Goal: Task Accomplishment & Management: Use online tool/utility

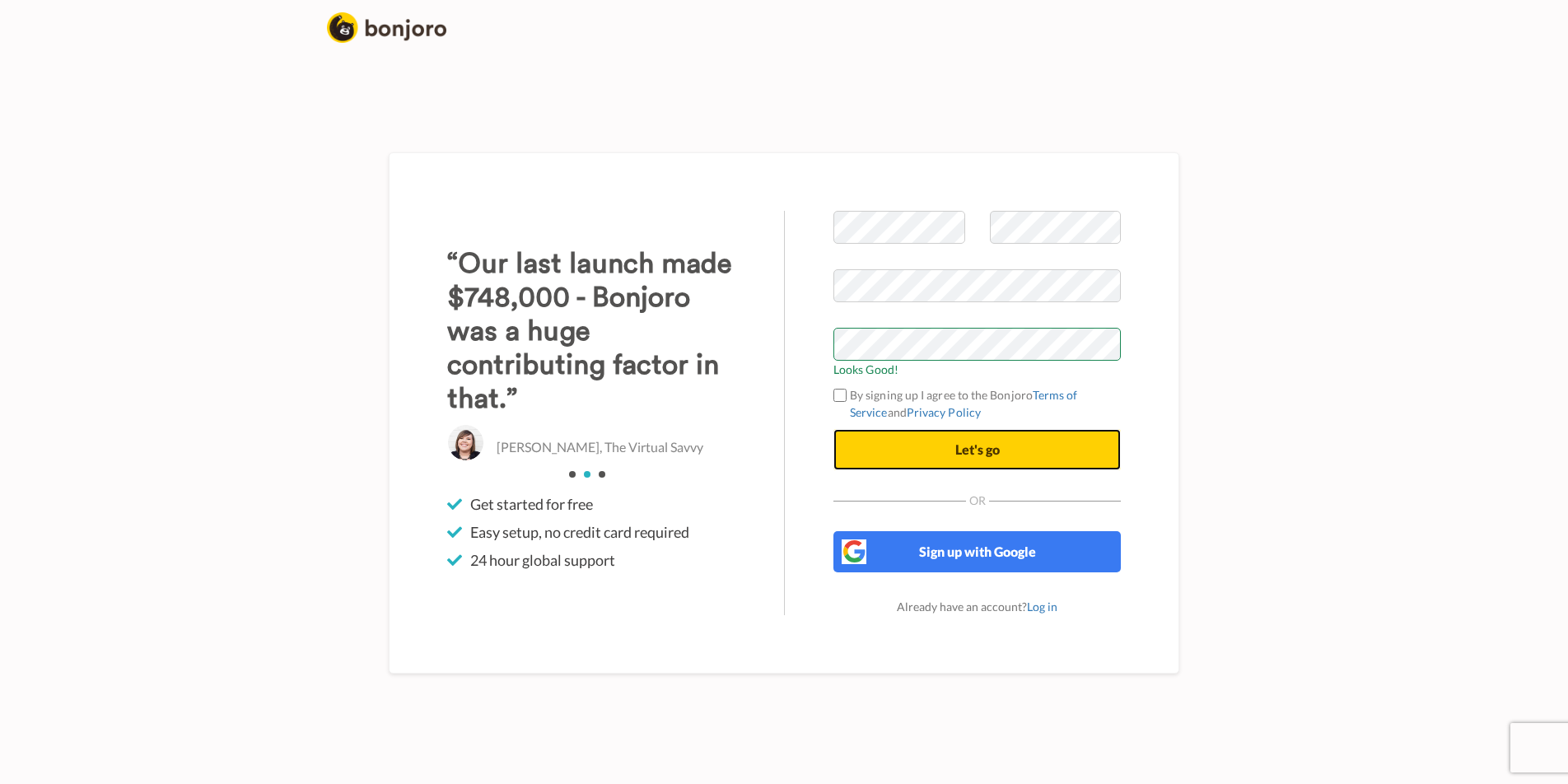
click at [1028, 447] on button "Let's go" at bounding box center [976, 450] width 287 height 41
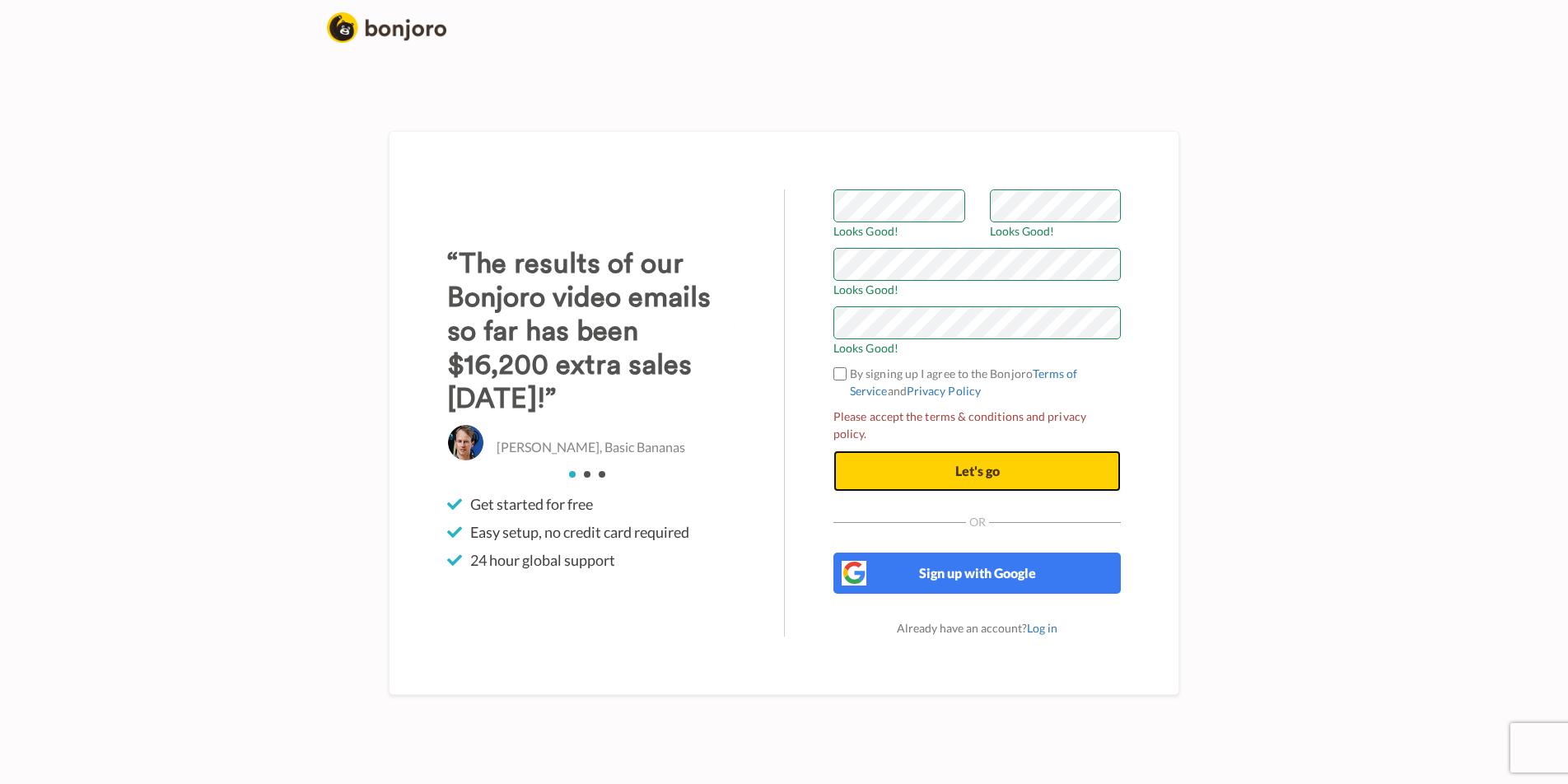
drag, startPoint x: 1048, startPoint y: 467, endPoint x: 1062, endPoint y: 467, distance: 14.0
click at [1050, 467] on button "Let's go" at bounding box center [976, 471] width 287 height 41
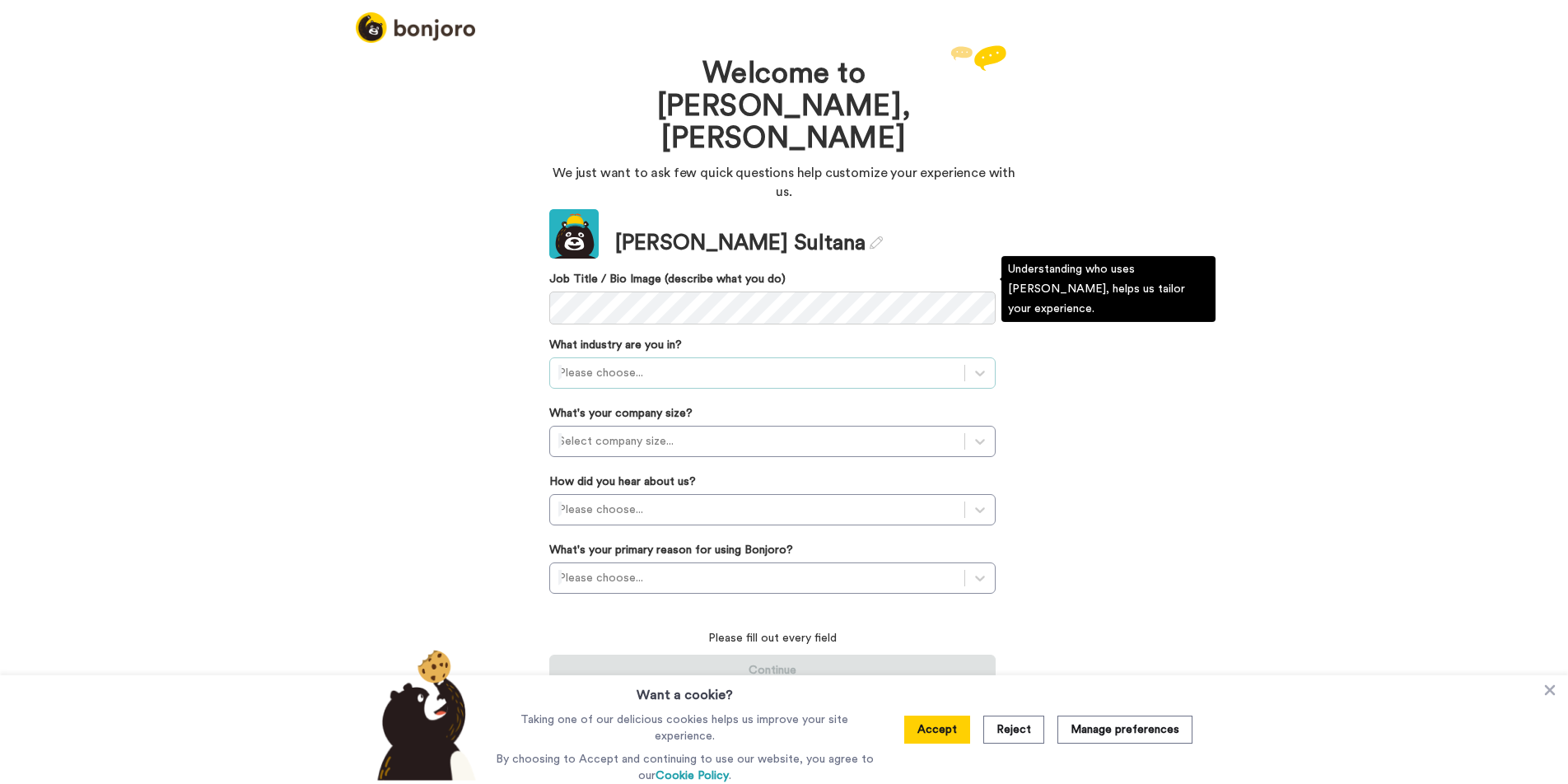
click at [673, 363] on div at bounding box center [757, 372] width 398 height 20
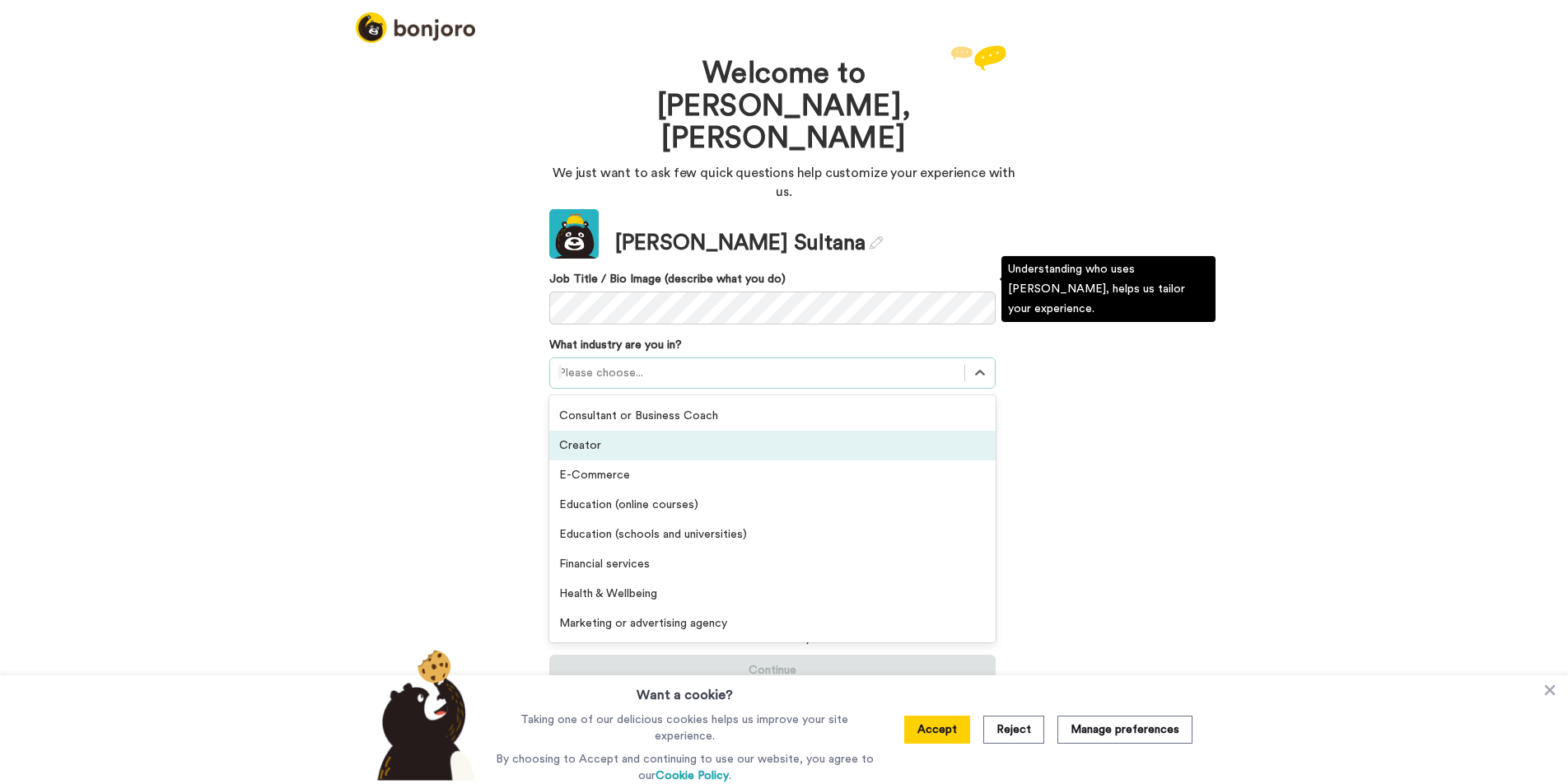
scroll to position [119, 0]
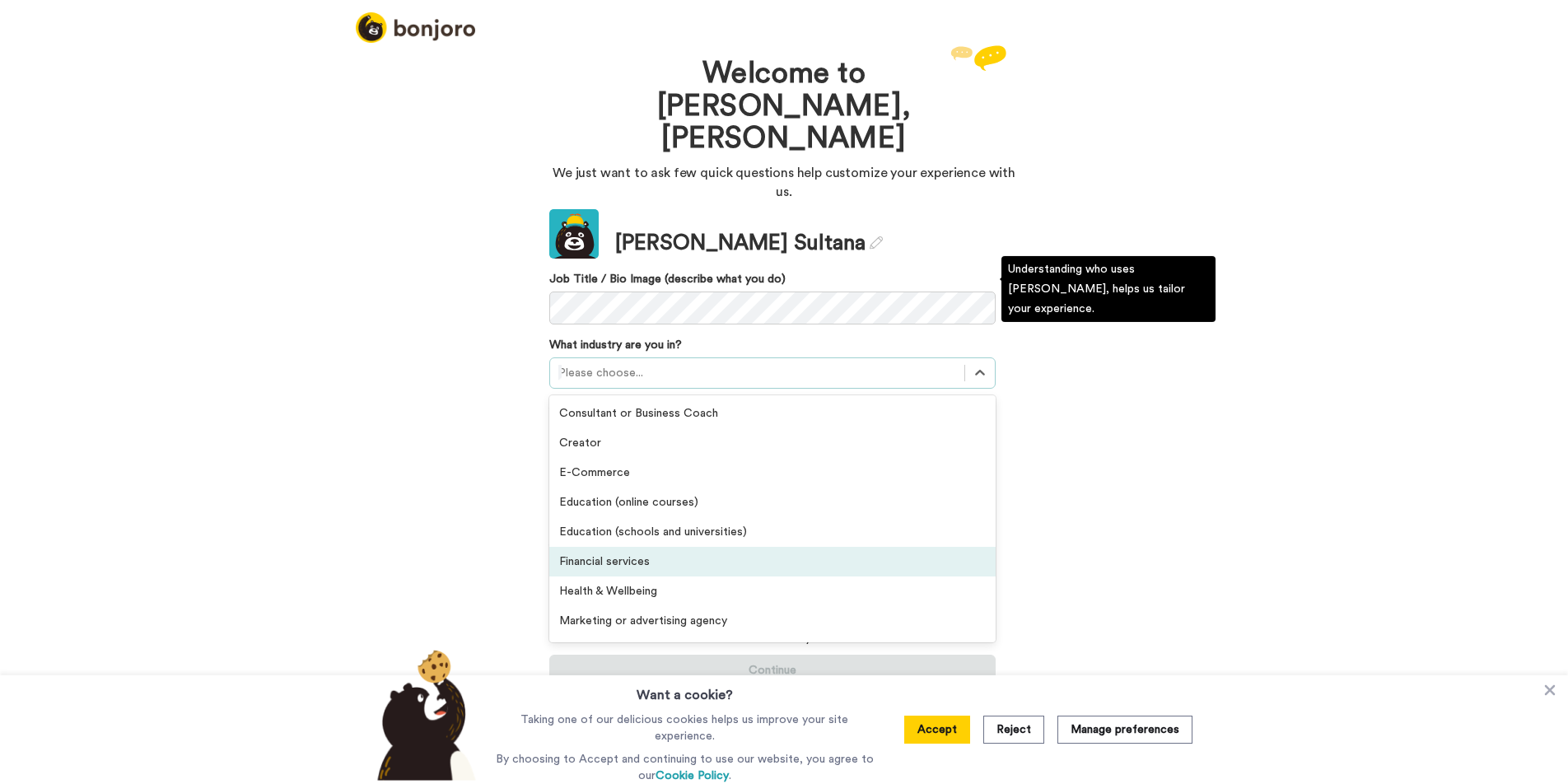
click at [691, 547] on div "Financial services" at bounding box center [772, 562] width 447 height 30
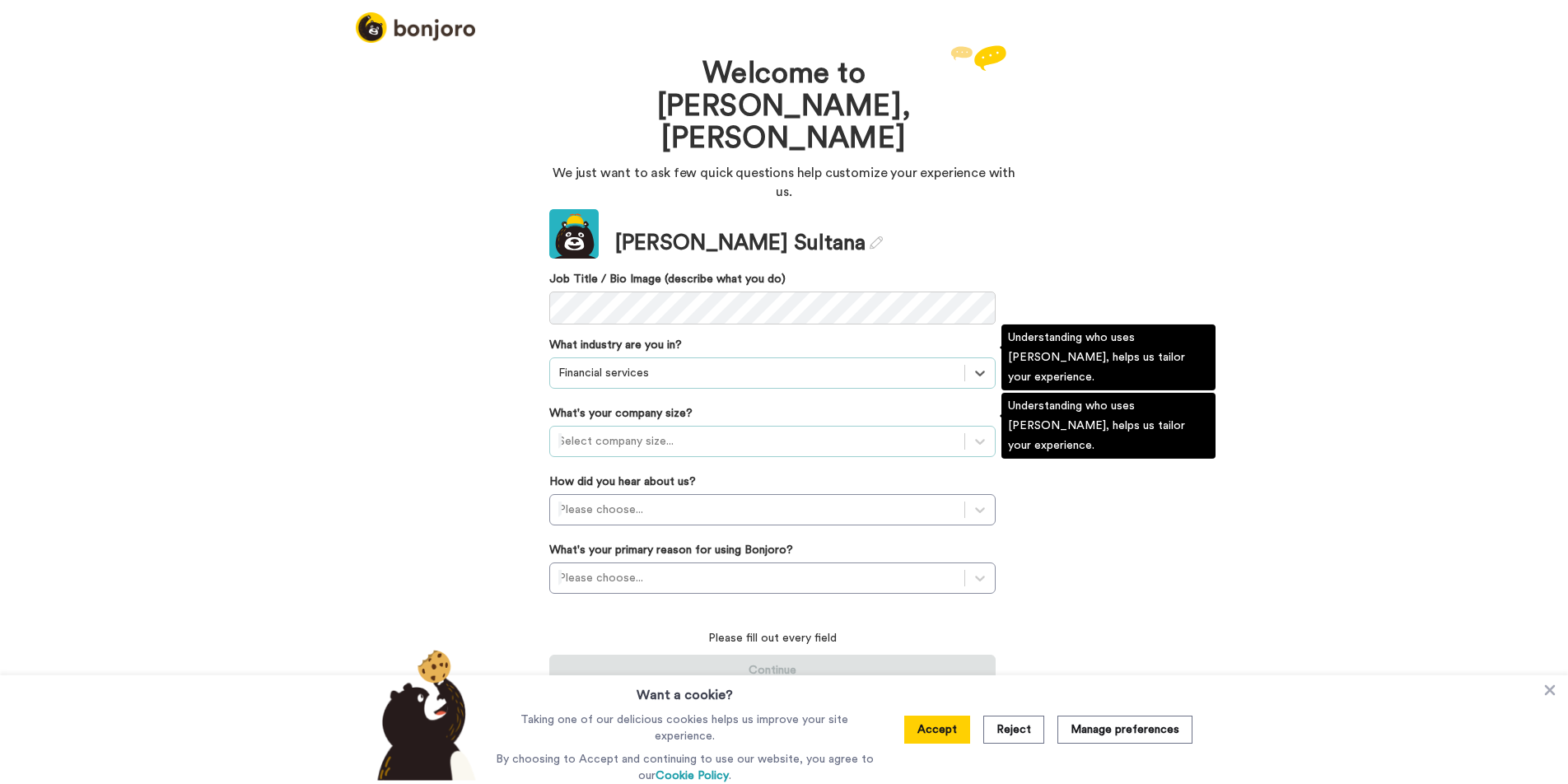
click at [672, 428] on div "Select company size..." at bounding box center [757, 441] width 414 height 26
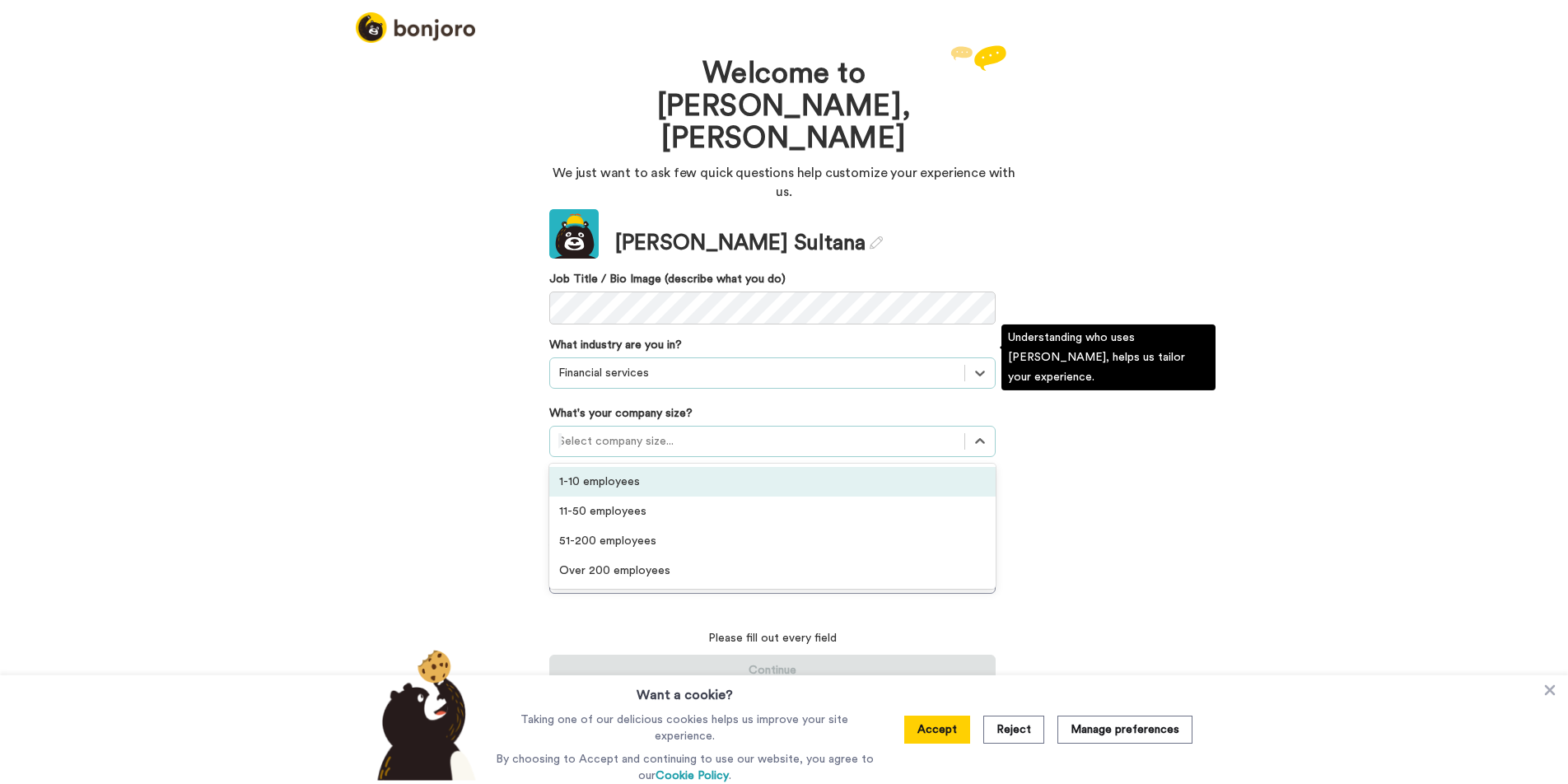
click at [650, 467] on div "1-10 employees" at bounding box center [772, 482] width 447 height 30
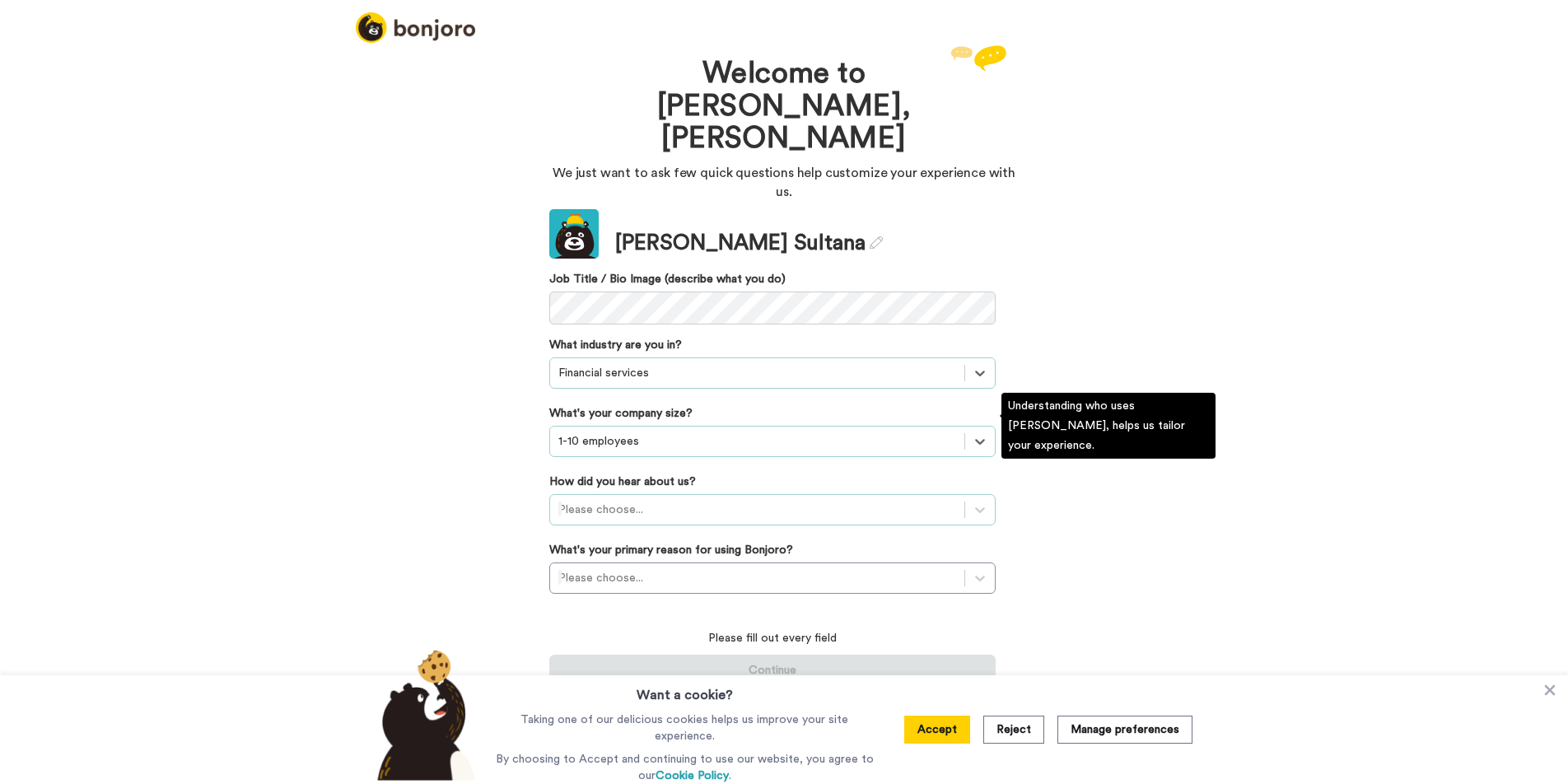
click at [702, 500] on div at bounding box center [757, 509] width 398 height 20
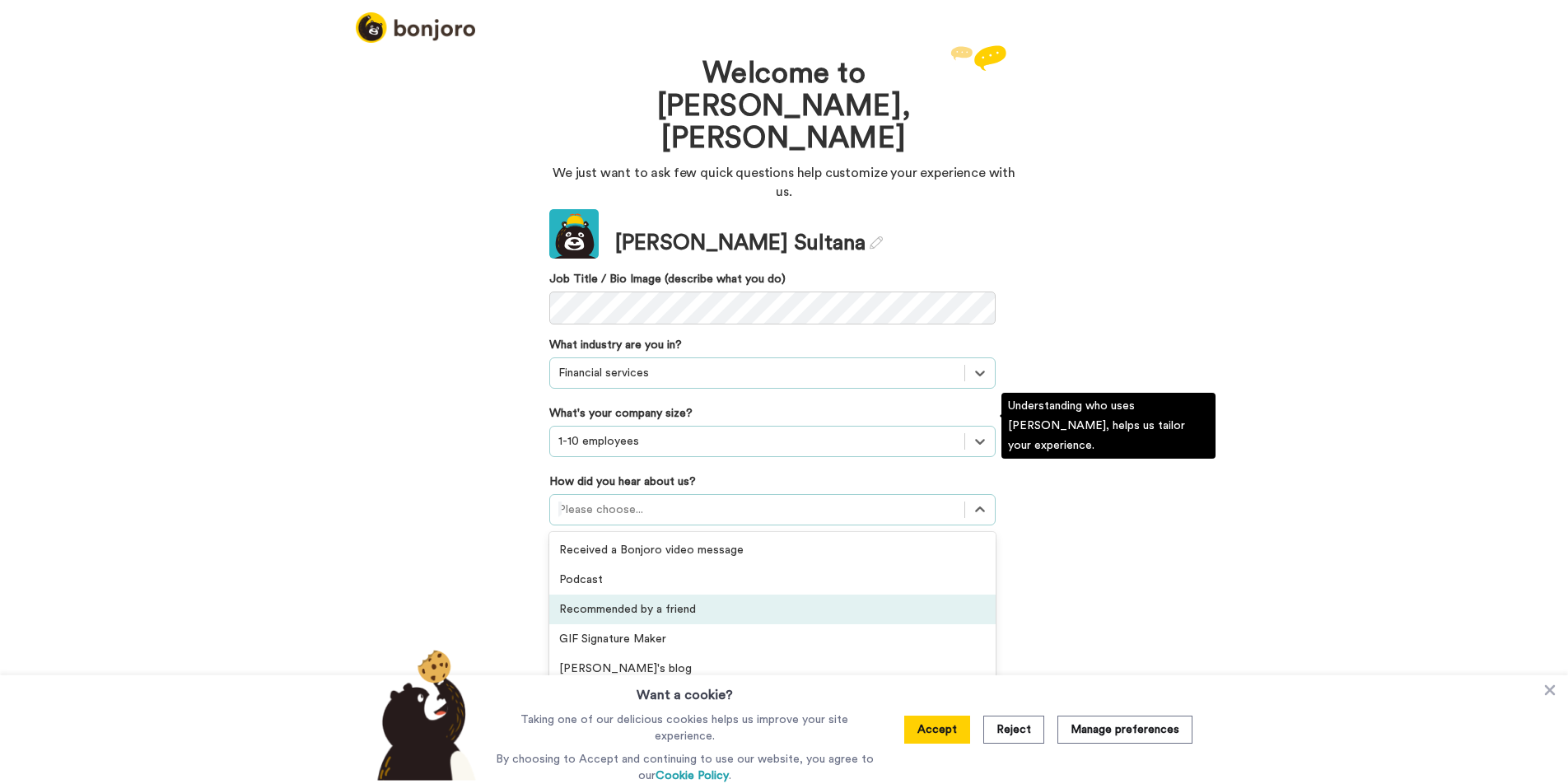
click at [650, 595] on div "Recommended by a friend" at bounding box center [772, 609] width 447 height 30
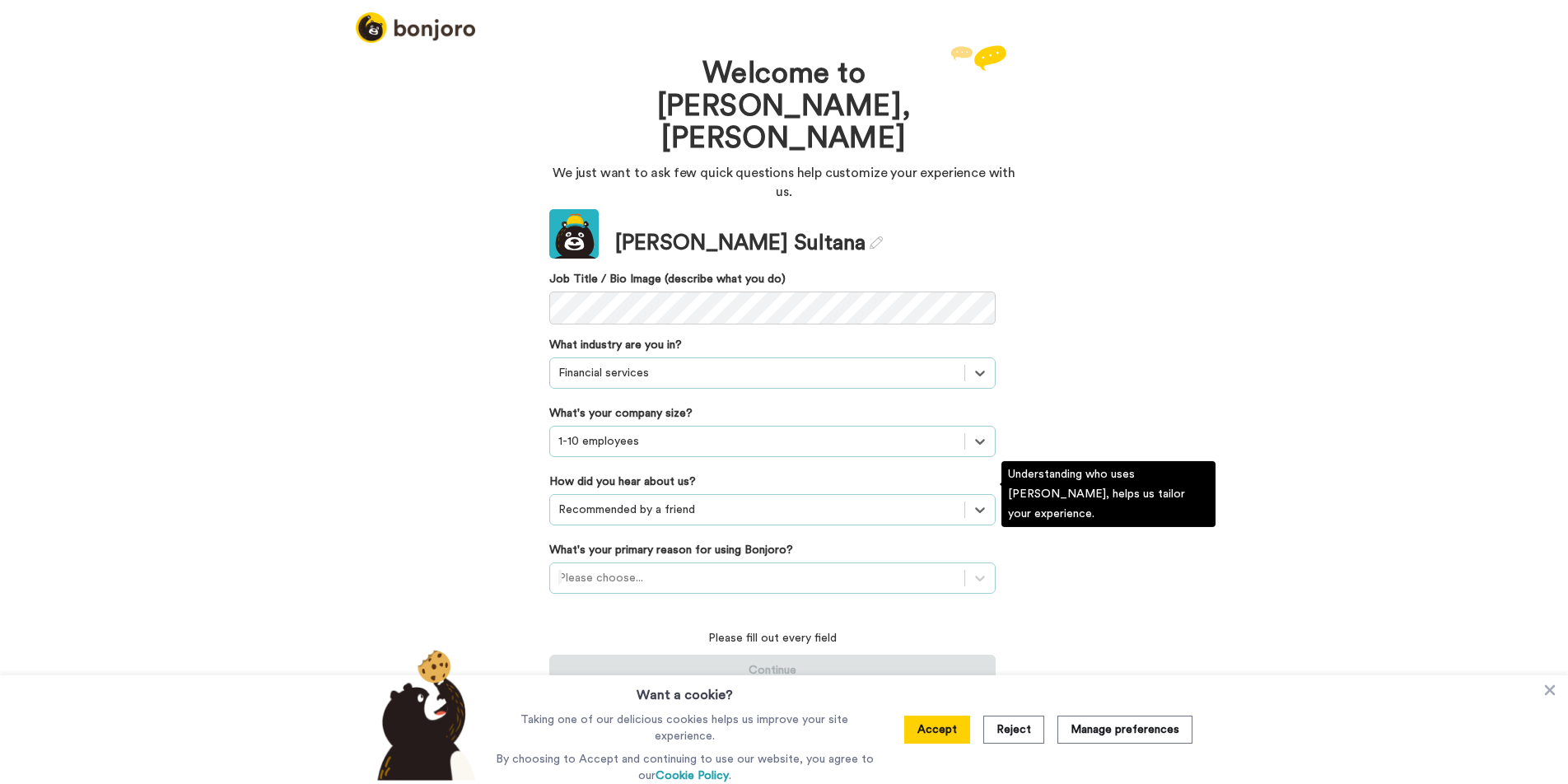
click at [663, 568] on div at bounding box center [757, 578] width 398 height 20
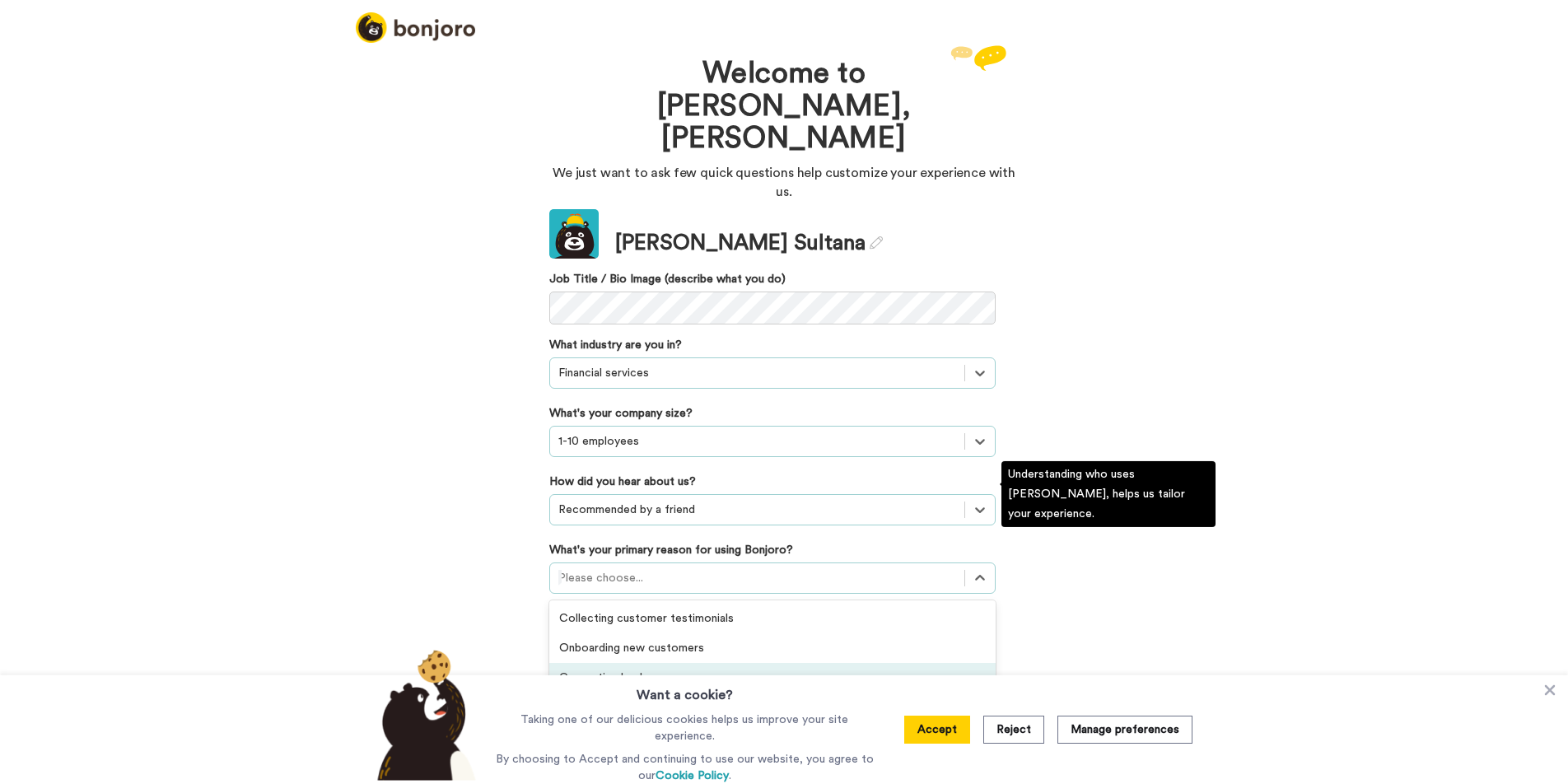
click at [681, 663] on div "Converting leads" at bounding box center [772, 678] width 447 height 30
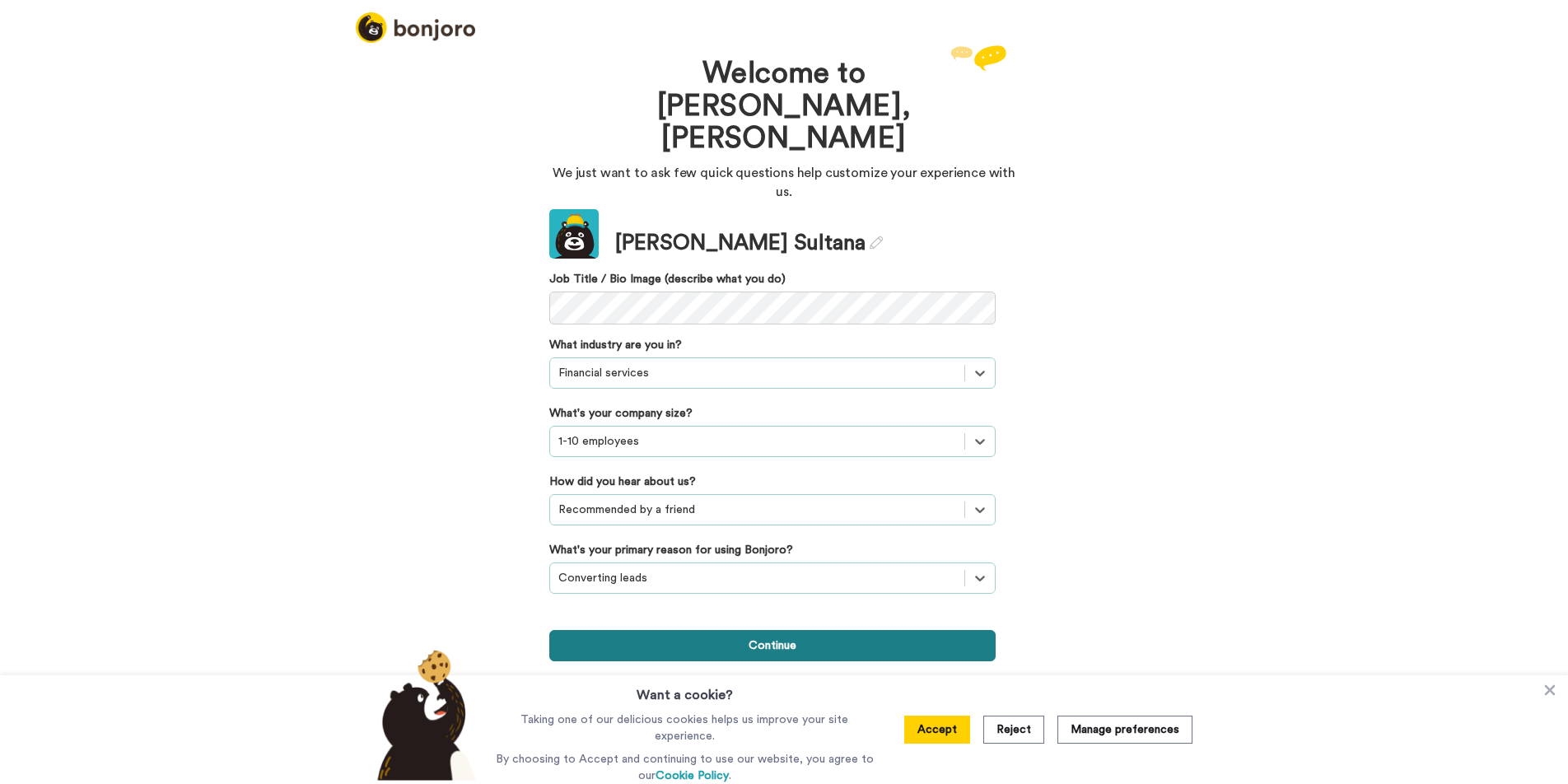
click at [817, 630] on button "Continue" at bounding box center [772, 646] width 447 height 32
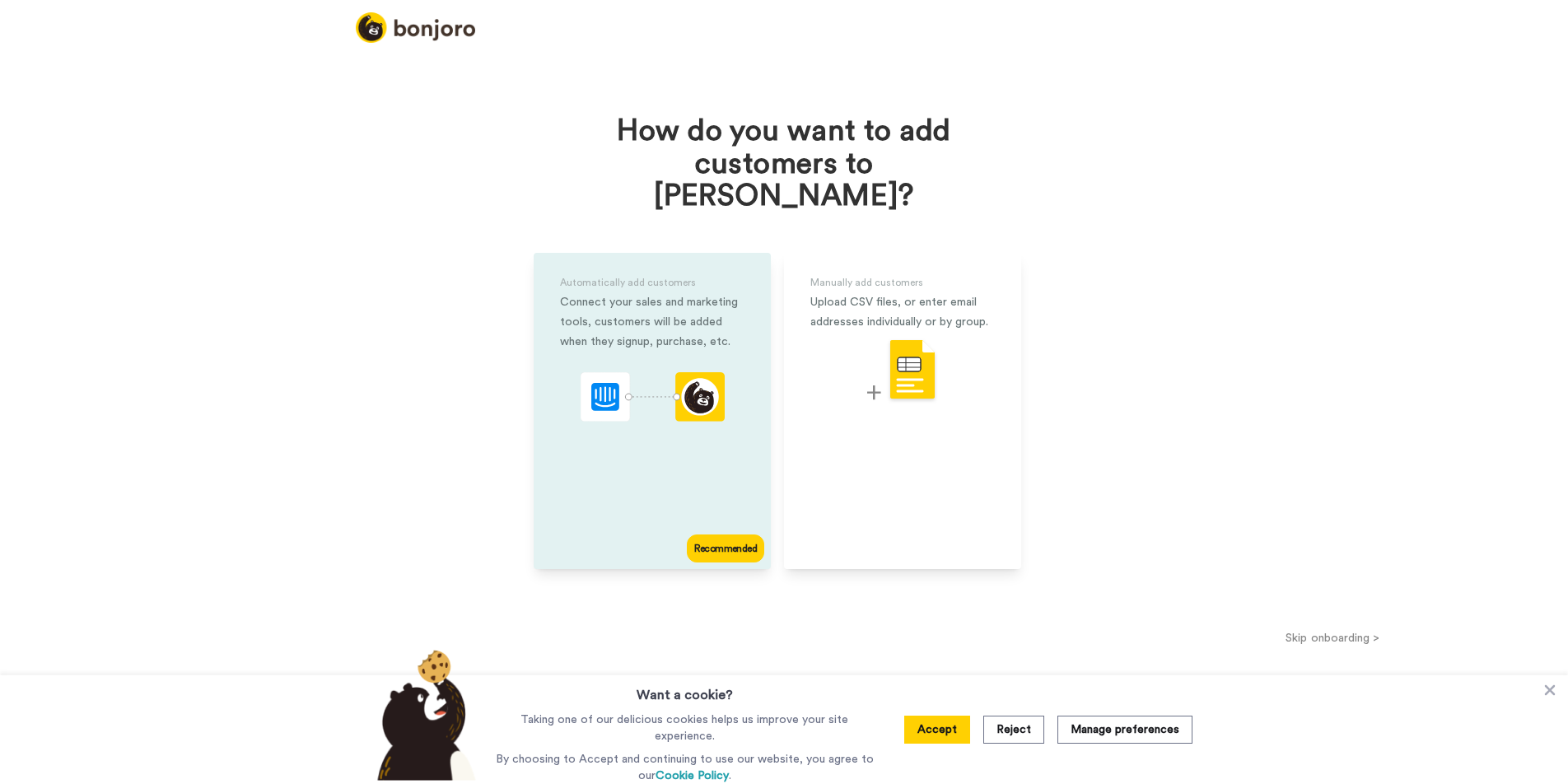
click at [666, 420] on div "Automatically add customers Connect your sales and marketing tools, customers w…" at bounding box center [652, 411] width 237 height 316
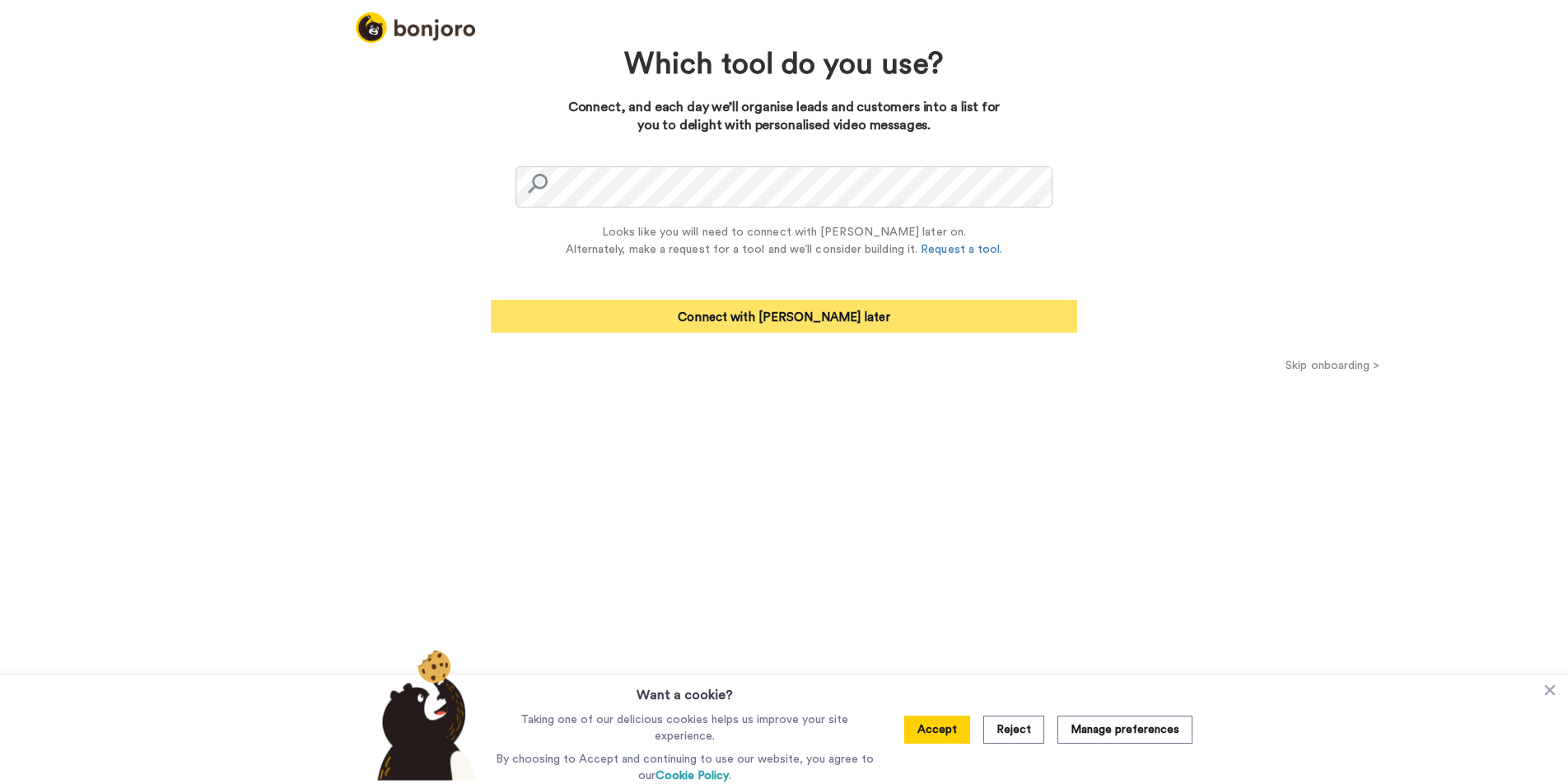
click at [866, 312] on button "Connect with Zapier later" at bounding box center [783, 316] width 586 height 33
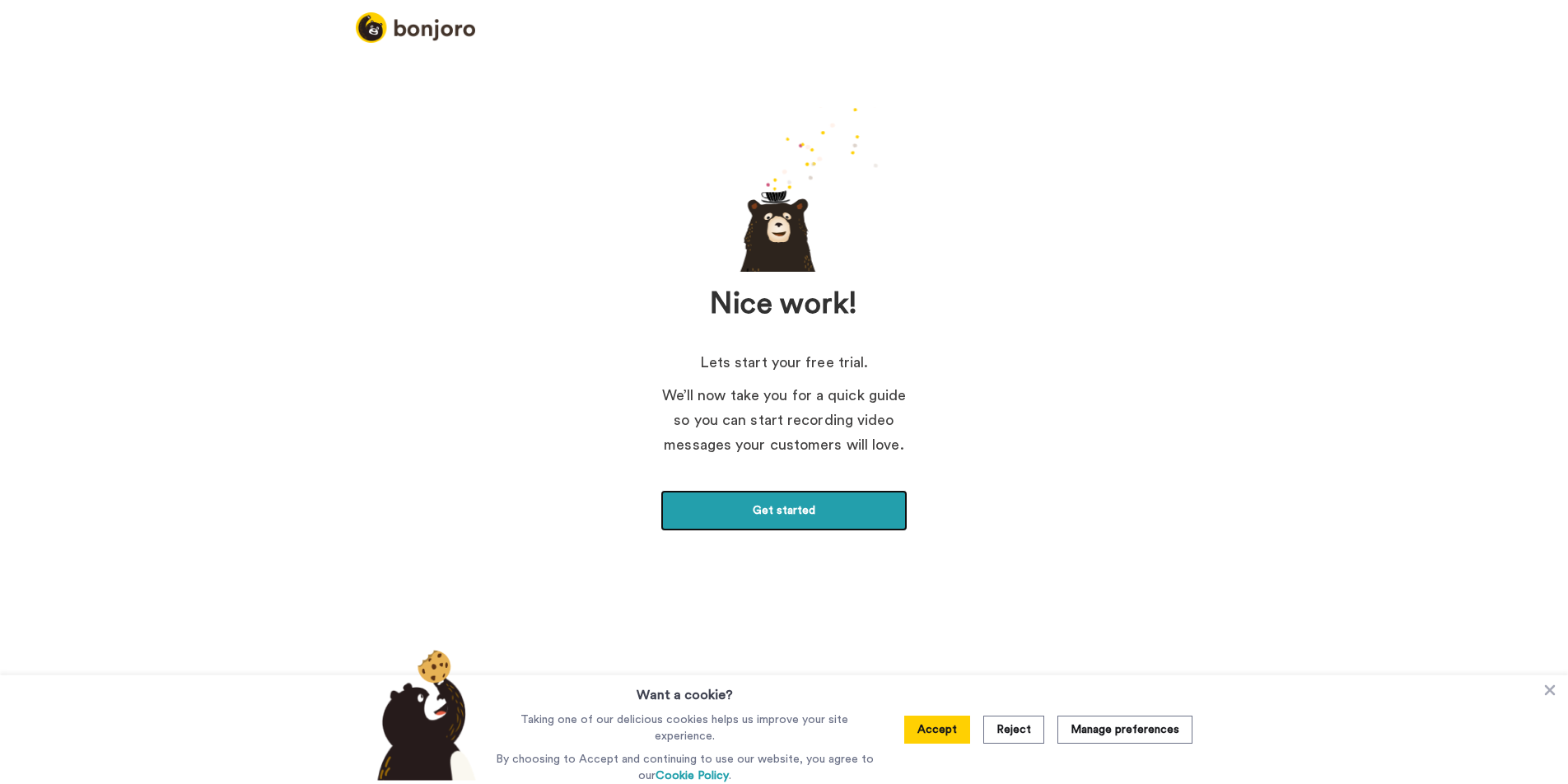
drag, startPoint x: 821, startPoint y: 514, endPoint x: 861, endPoint y: 504, distance: 41.2
click at [821, 514] on link "Get started" at bounding box center [784, 511] width 247 height 41
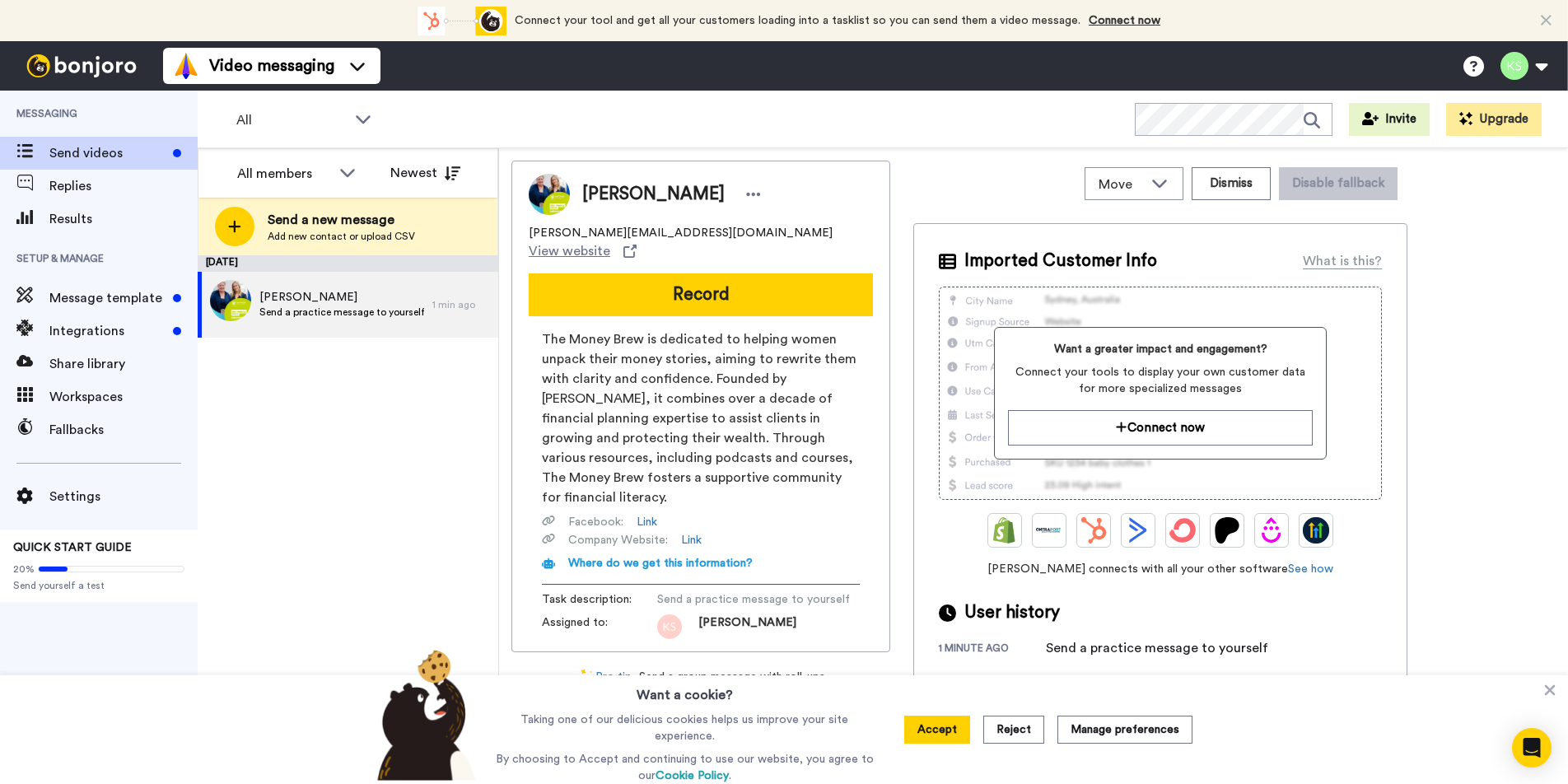
scroll to position [10, 0]
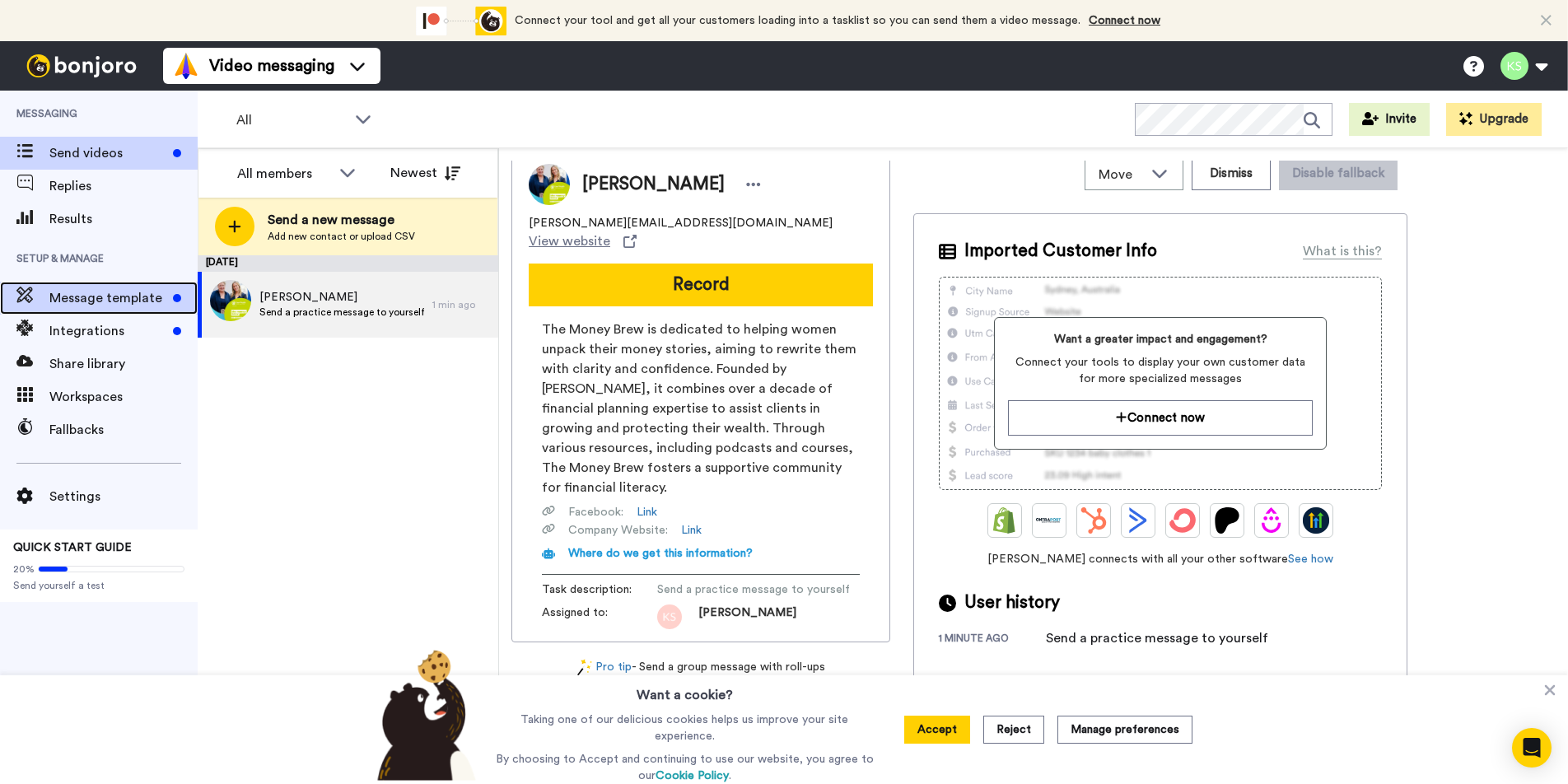
click at [93, 307] on span "Message template" at bounding box center [108, 297] width 117 height 20
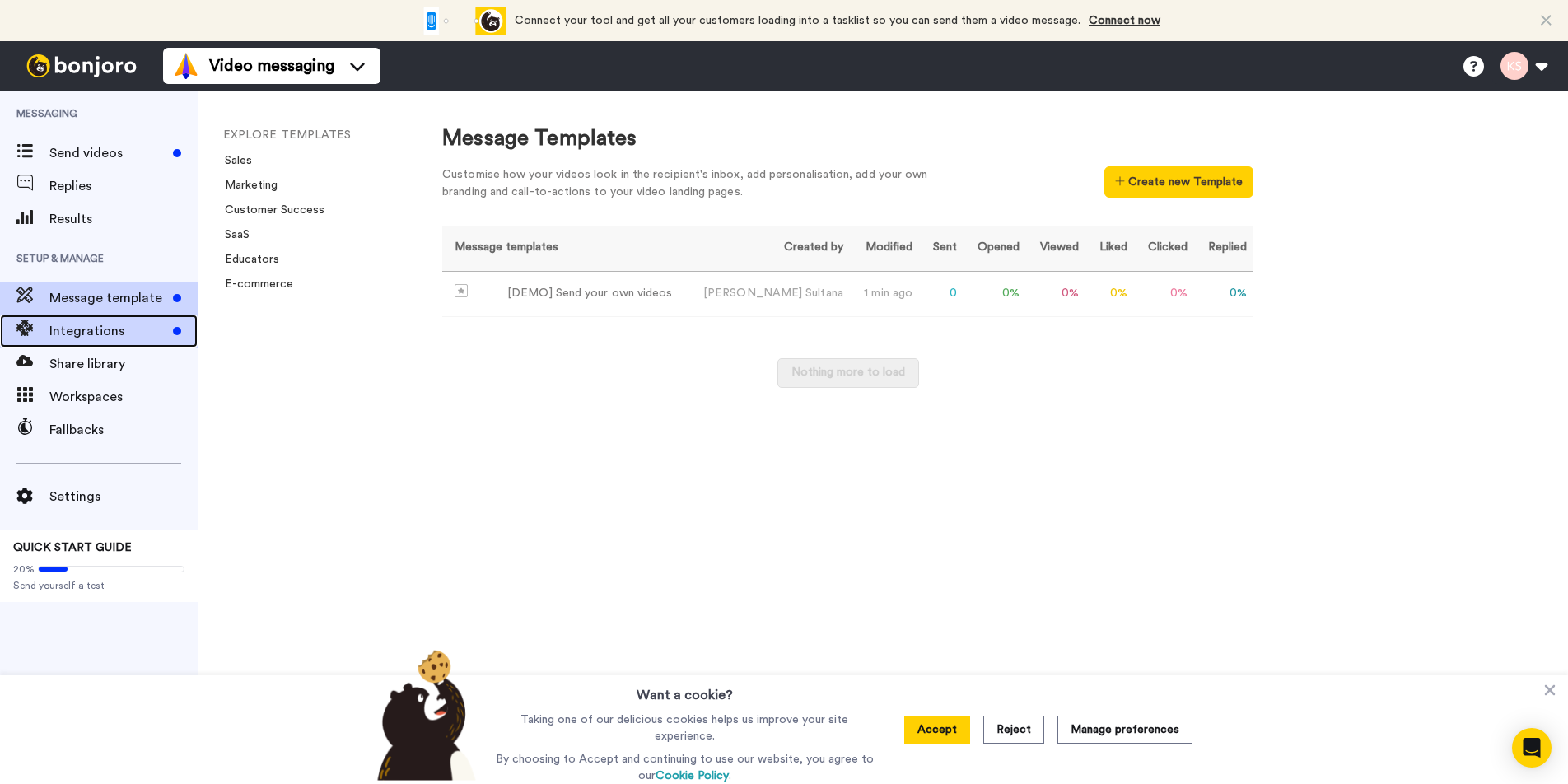
click at [112, 326] on span "Integrations" at bounding box center [108, 331] width 117 height 20
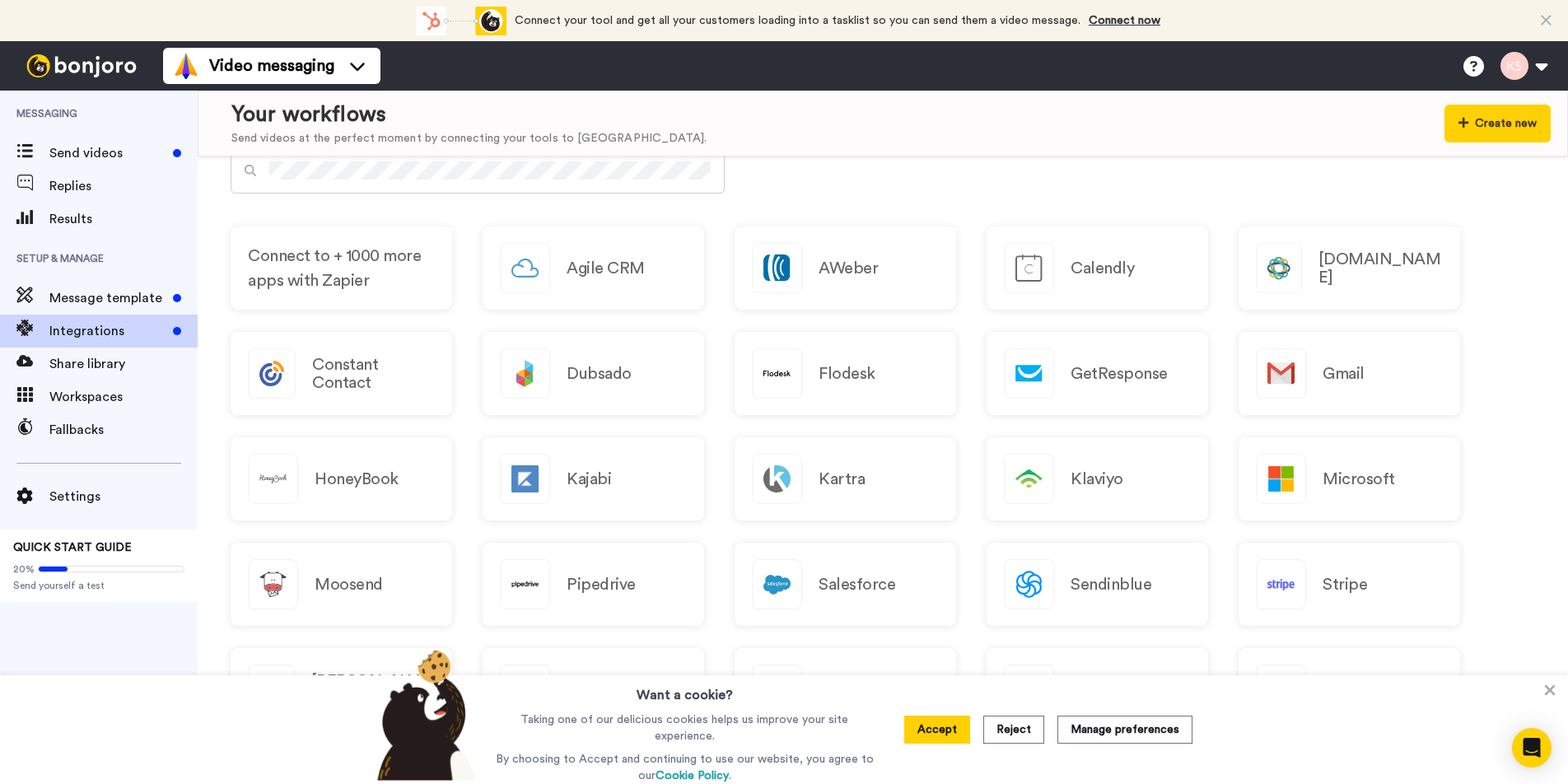
scroll to position [748, 0]
click at [953, 735] on button "Accept" at bounding box center [937, 730] width 66 height 28
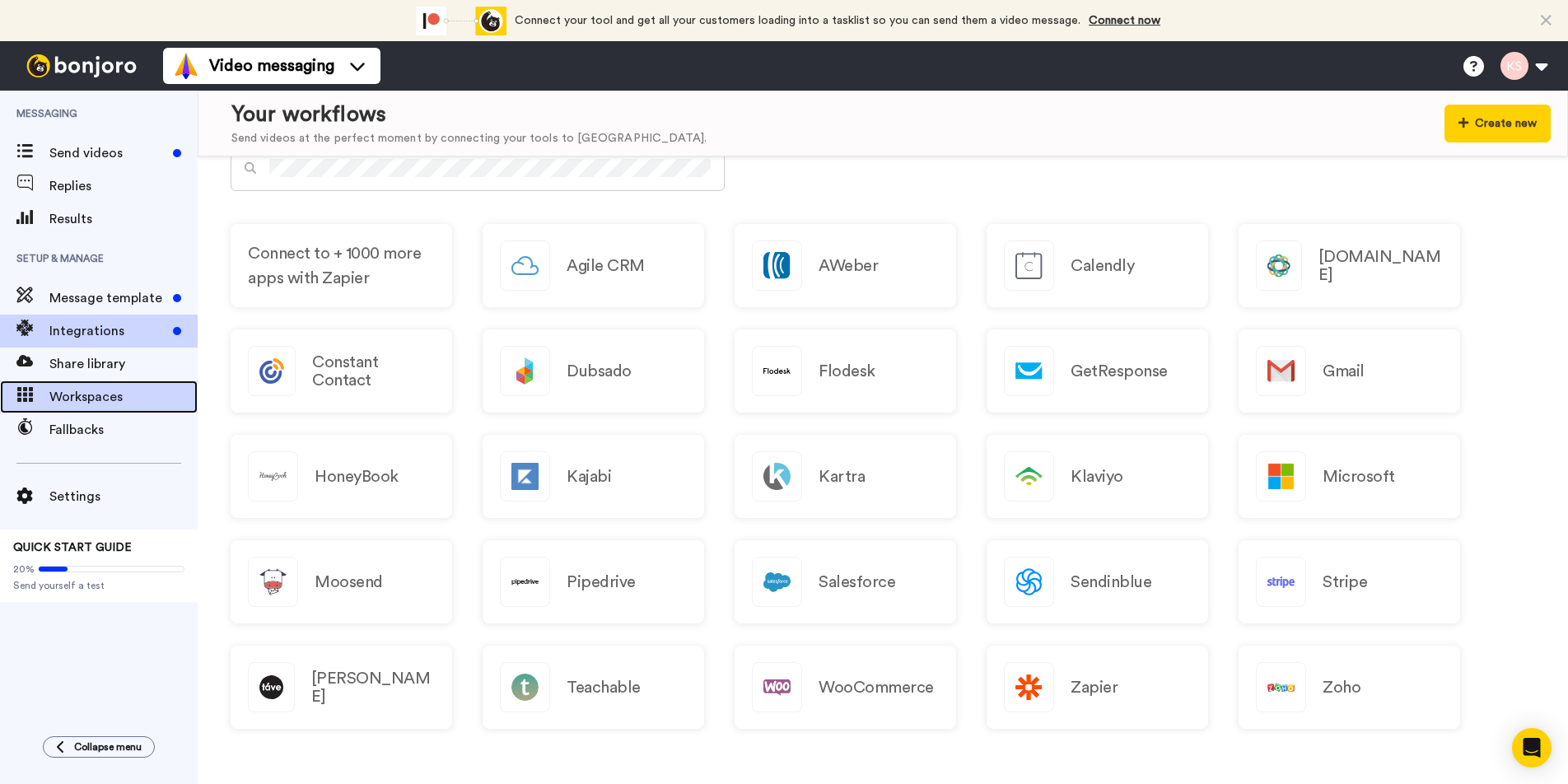
click at [111, 396] on span "Workspaces" at bounding box center [124, 397] width 149 height 20
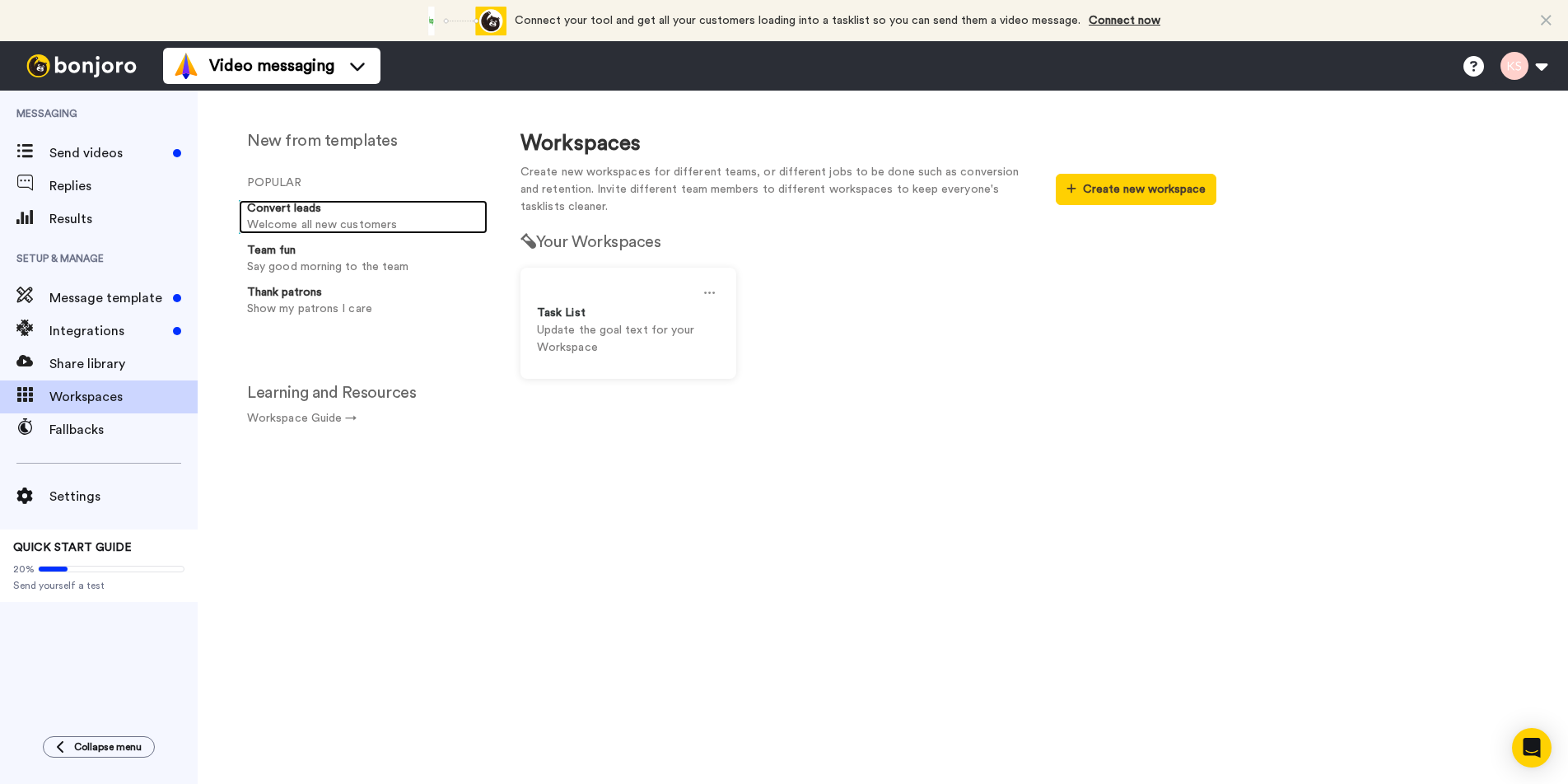
click at [269, 213] on strong "Convert leads" at bounding box center [284, 208] width 74 height 11
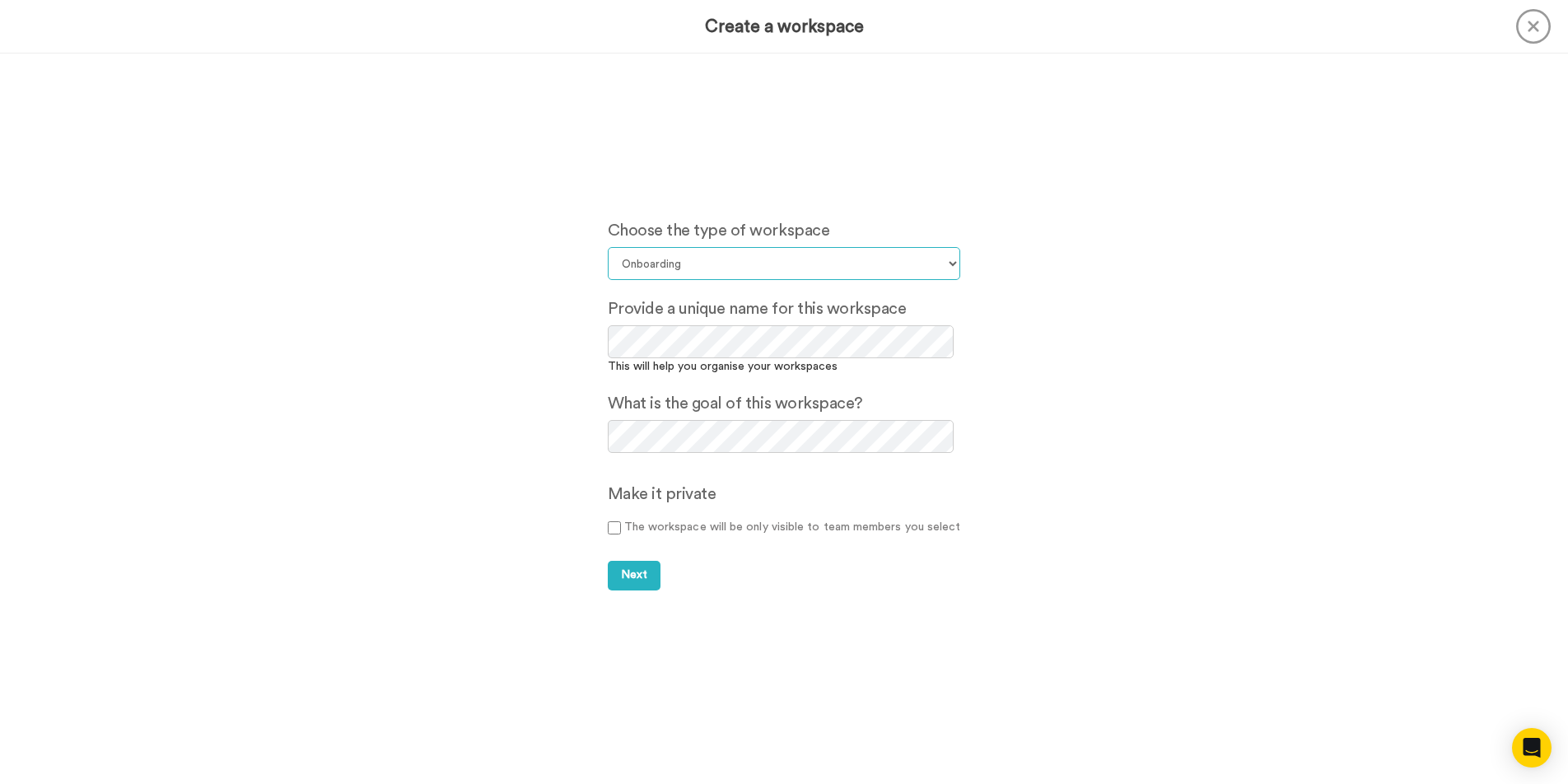
click at [897, 265] on select "Select your workspace type Default Onboarding Activation Retention Team updates…" at bounding box center [784, 263] width 353 height 33
select select "Lead Conversion"
click at [610, 247] on select "Select your workspace type Default Onboarding Activation Retention Team updates…" at bounding box center [784, 263] width 353 height 33
click at [527, 331] on div "Choose the type of workspace Select your workspace type Default Onboarding Acti…" at bounding box center [784, 419] width 1568 height 730
click at [489, 437] on div "Choose the type of workspace Select your workspace type Default Onboarding Acti…" at bounding box center [784, 419] width 1568 height 730
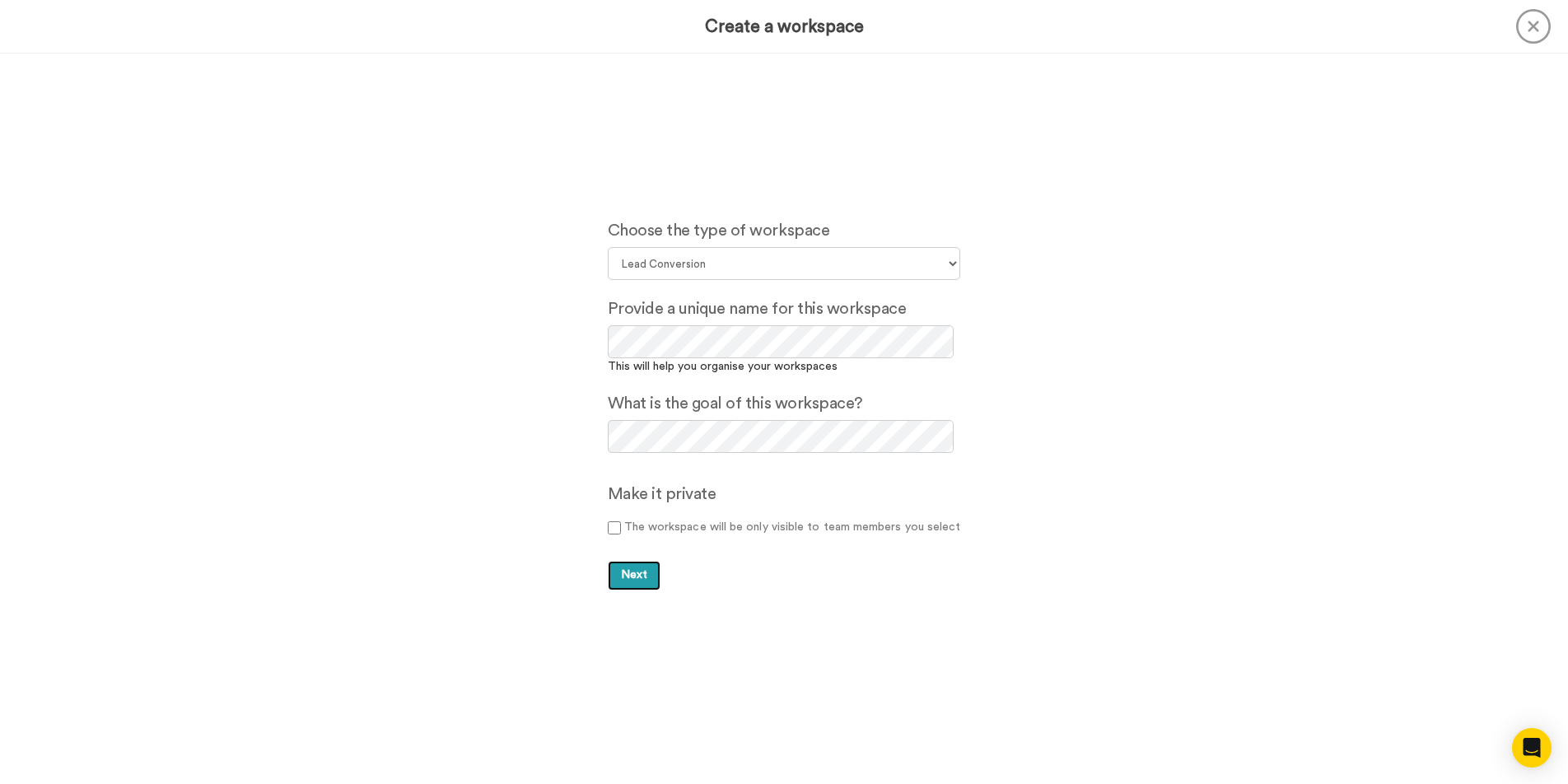
click at [636, 578] on span "Next" at bounding box center [634, 575] width 26 height 11
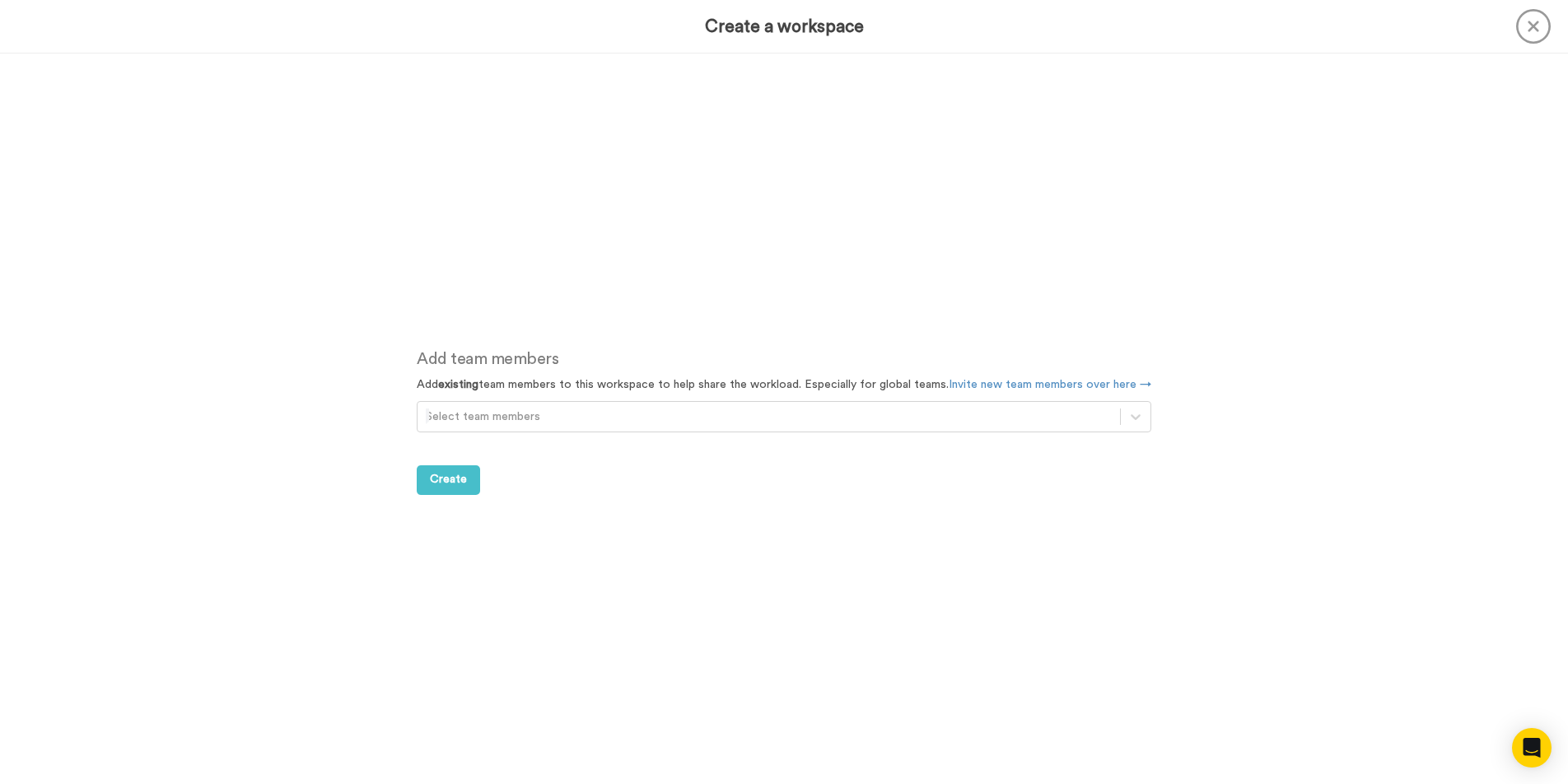
scroll to position [730, 0]
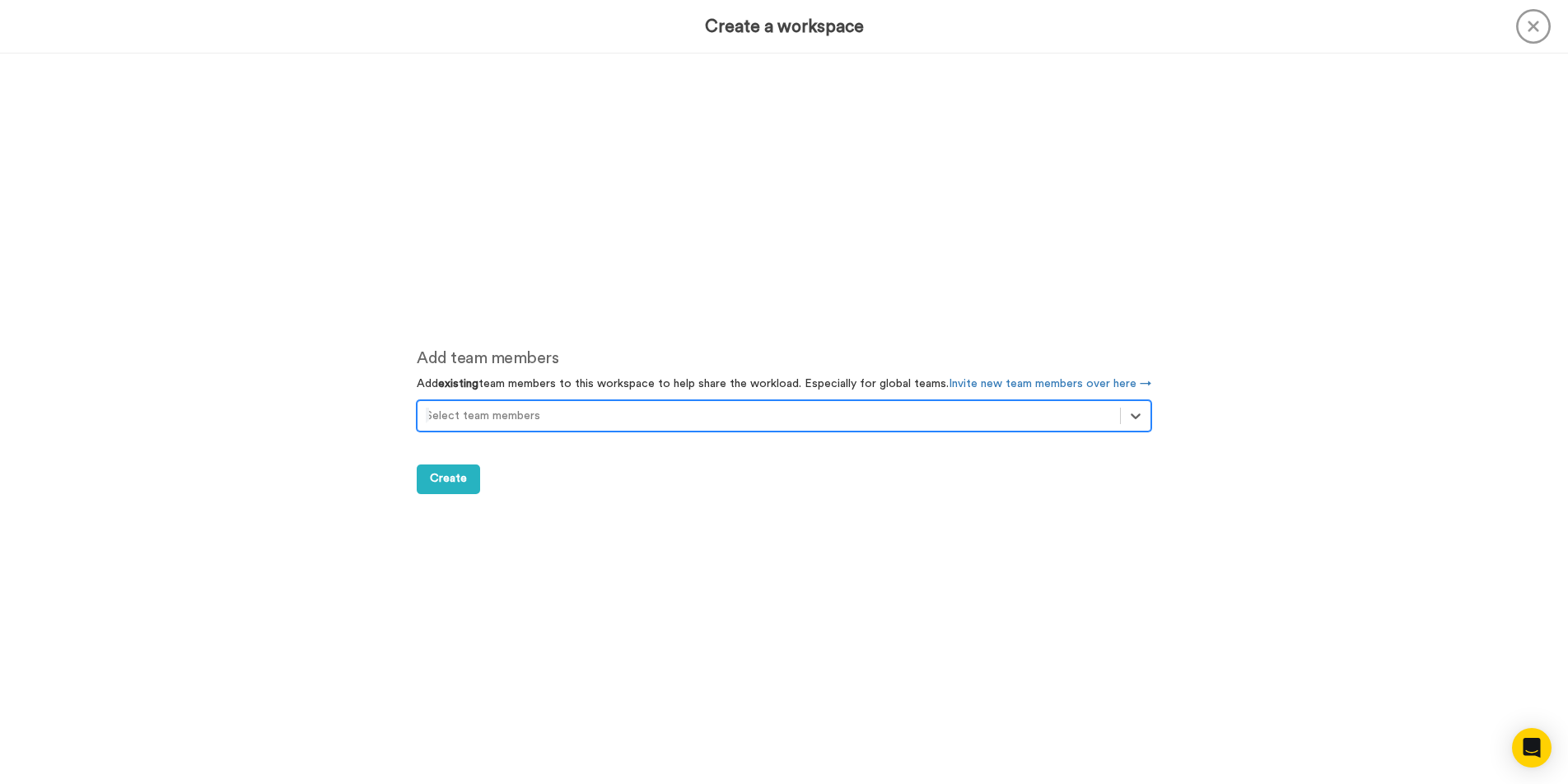
drag, startPoint x: 659, startPoint y: 412, endPoint x: 771, endPoint y: 416, distance: 112.1
click at [660, 412] on div at bounding box center [768, 415] width 686 height 20
drag, startPoint x: 1131, startPoint y: 412, endPoint x: 1196, endPoint y: 418, distance: 65.3
click at [1132, 412] on icon at bounding box center [1136, 416] width 17 height 17
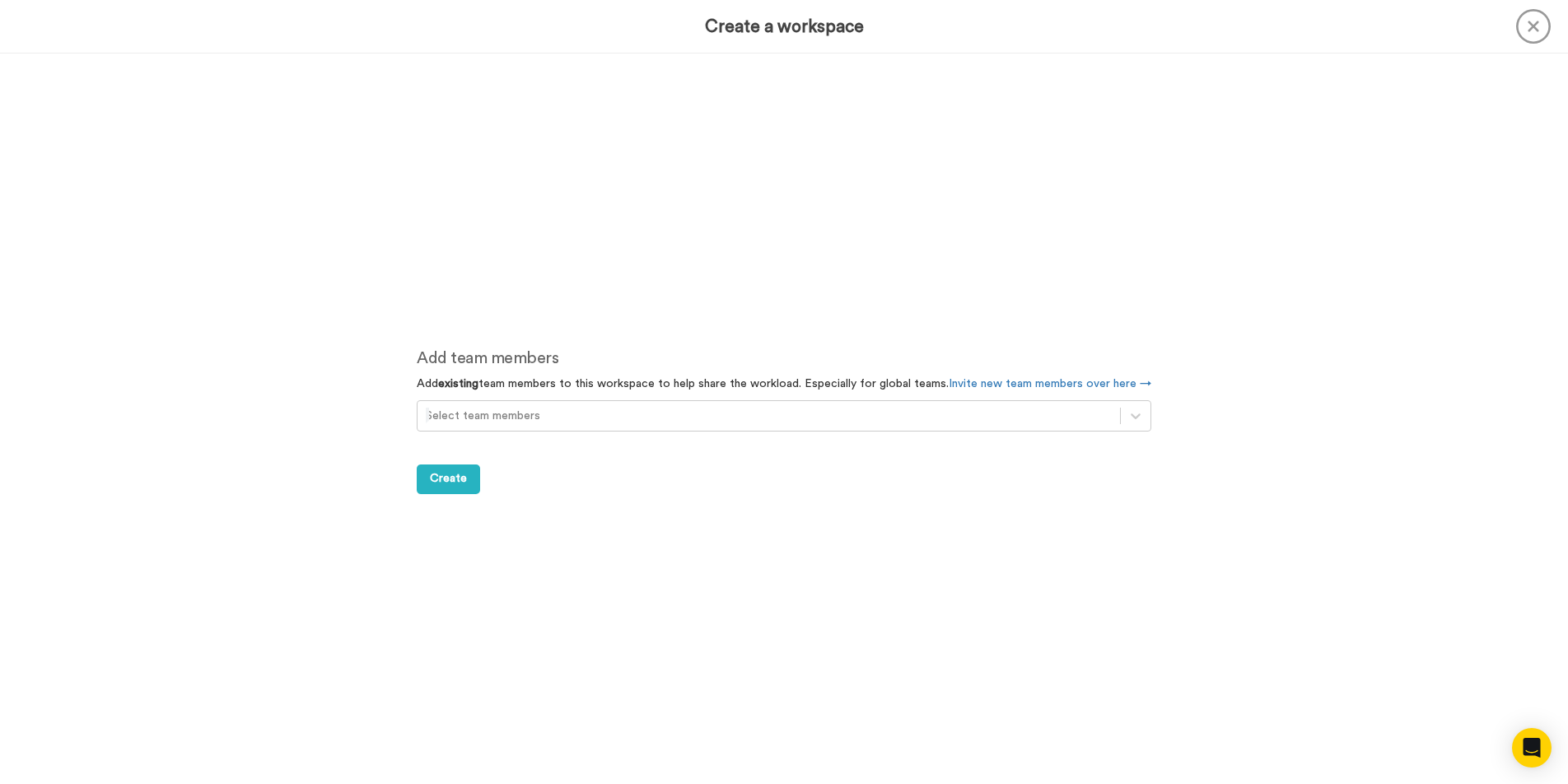
drag, startPoint x: 1248, startPoint y: 412, endPoint x: 1036, endPoint y: 432, distance: 212.9
click at [1248, 412] on div "Add team members Add existing team members to this workspace to help share the …" at bounding box center [784, 420] width 1568 height 730
click at [460, 480] on span "Create" at bounding box center [449, 478] width 37 height 11
